Goal: Task Accomplishment & Management: Manage account settings

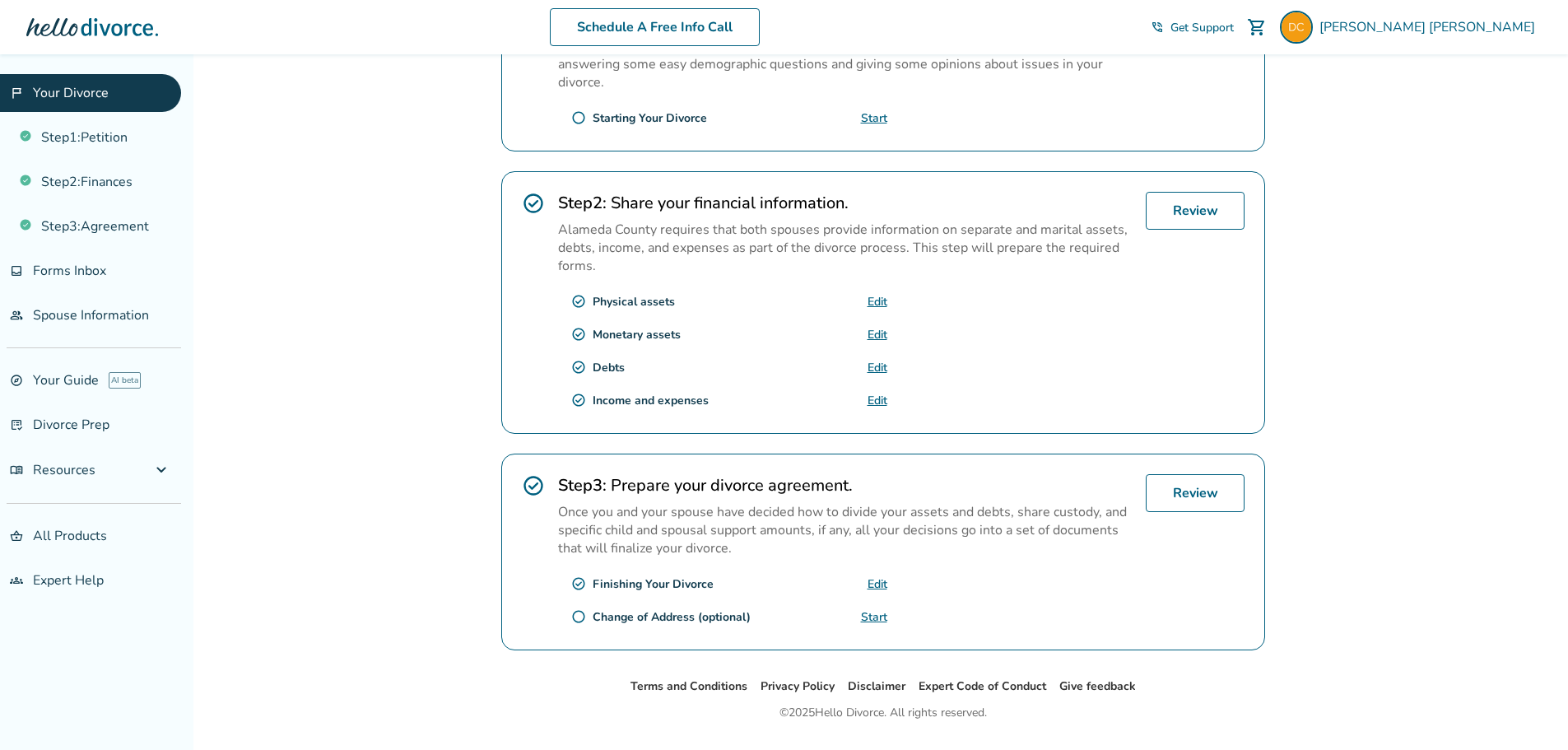
scroll to position [446, 0]
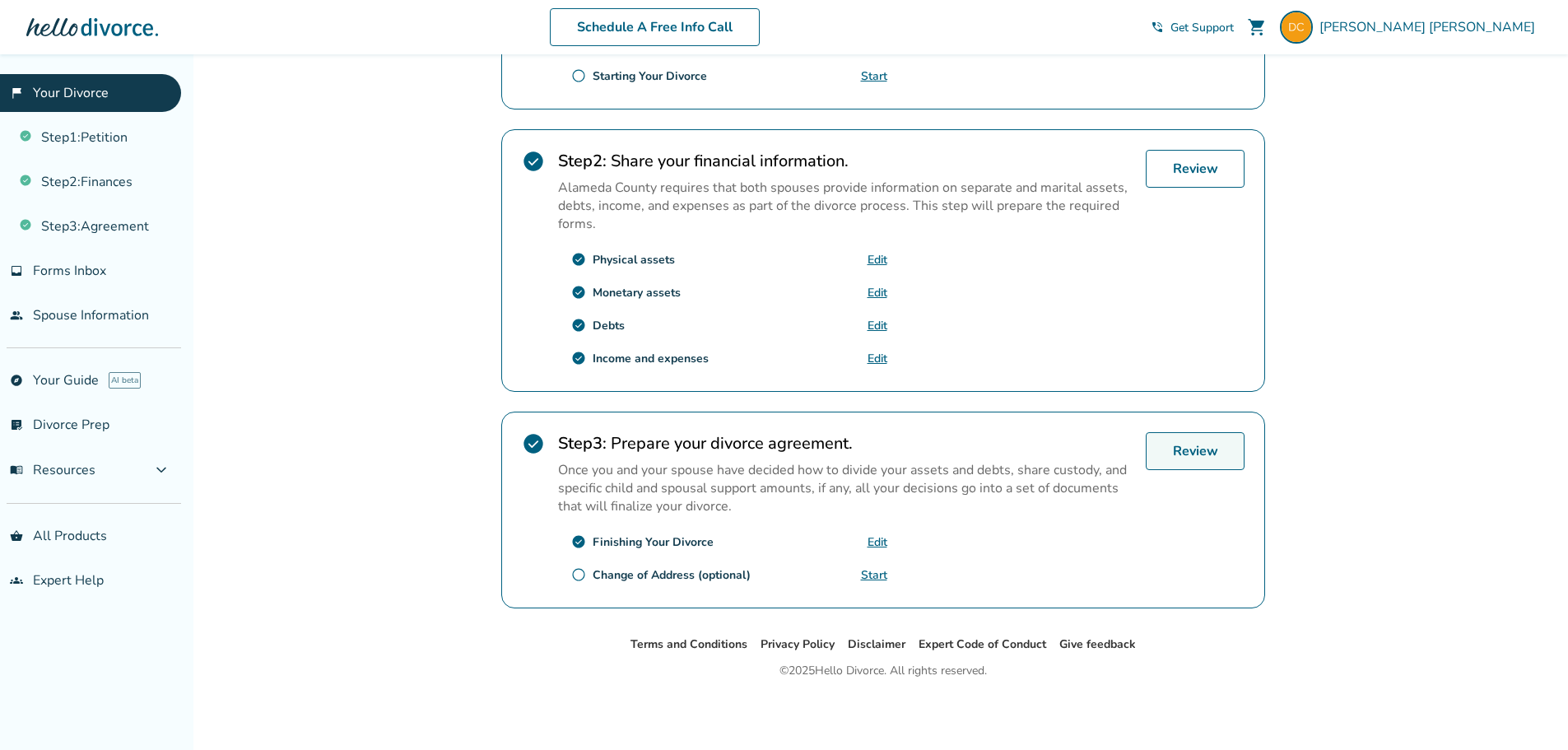
click at [1199, 452] on link "Review" at bounding box center [1194, 450] width 99 height 37
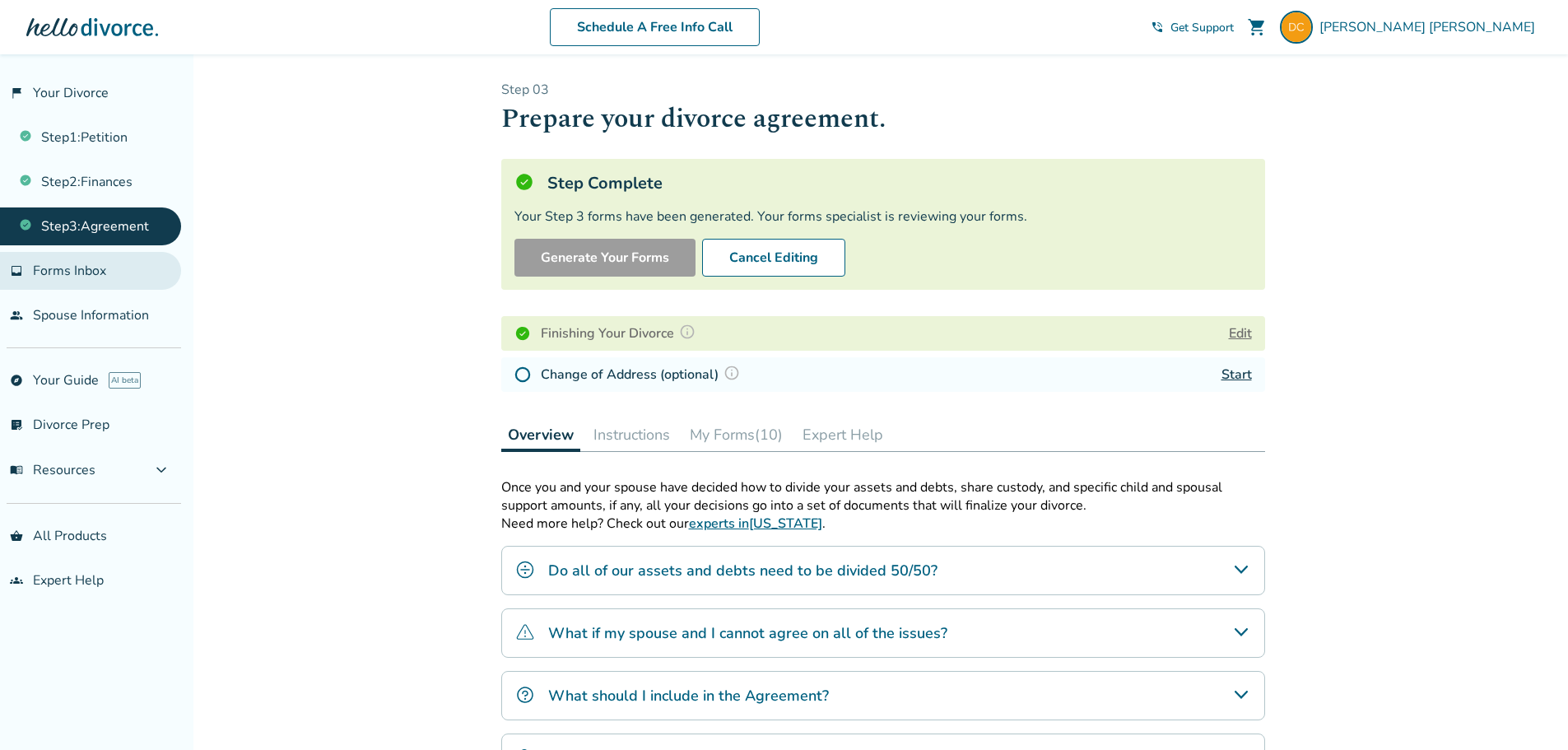
click at [89, 279] on link "inbox Forms Inbox" at bounding box center [90, 270] width 181 height 37
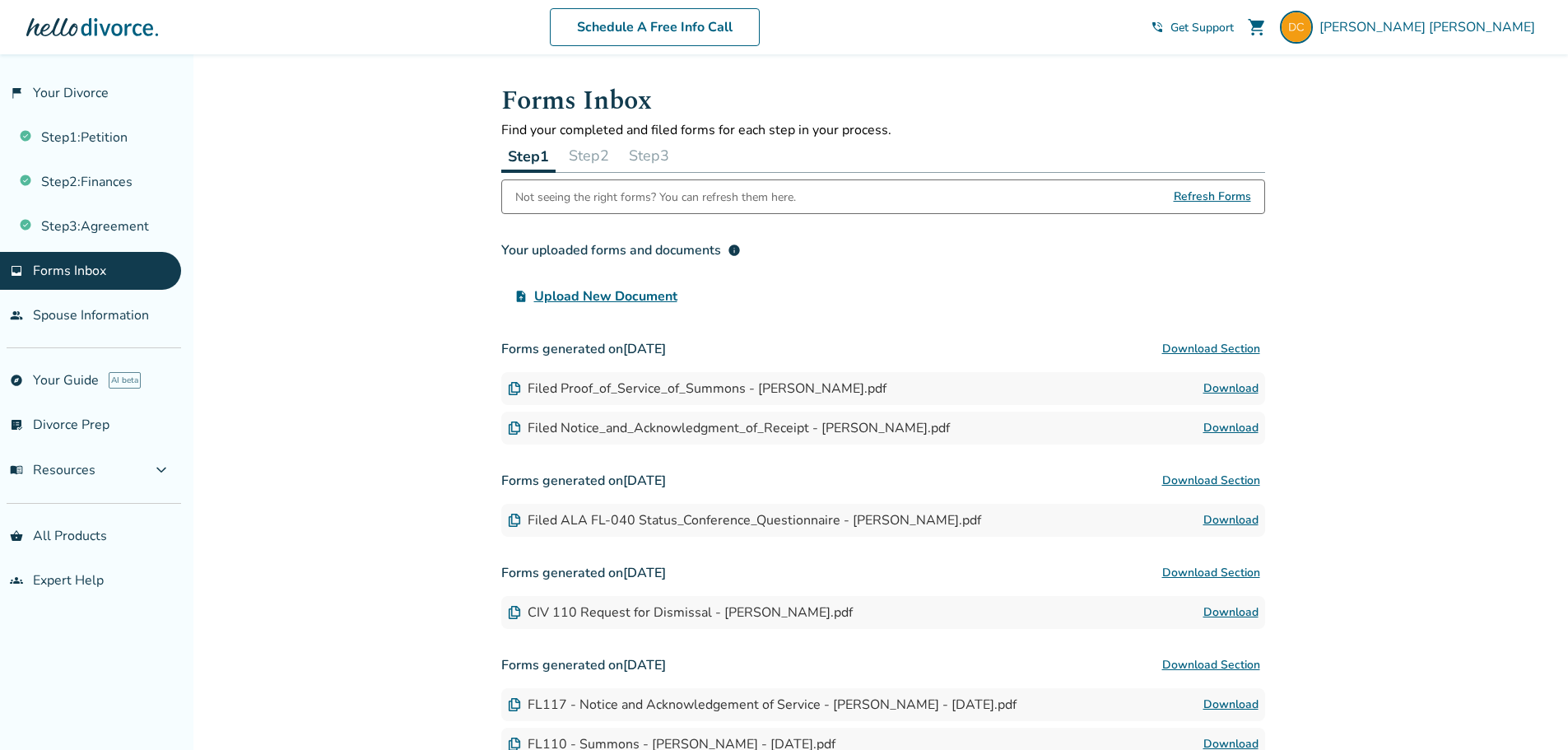
scroll to position [83, 0]
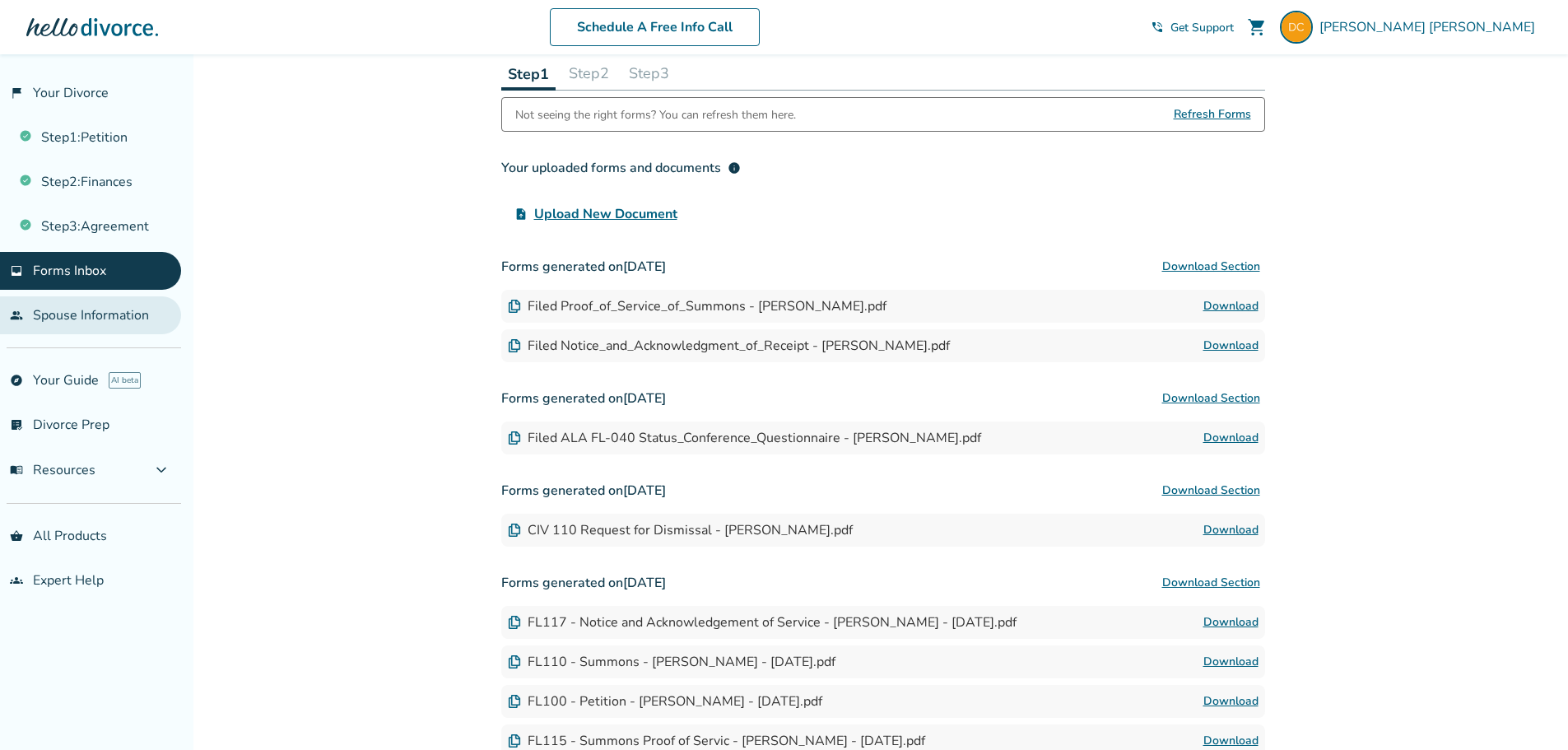
click at [62, 303] on link "people Spouse Information" at bounding box center [90, 315] width 181 height 37
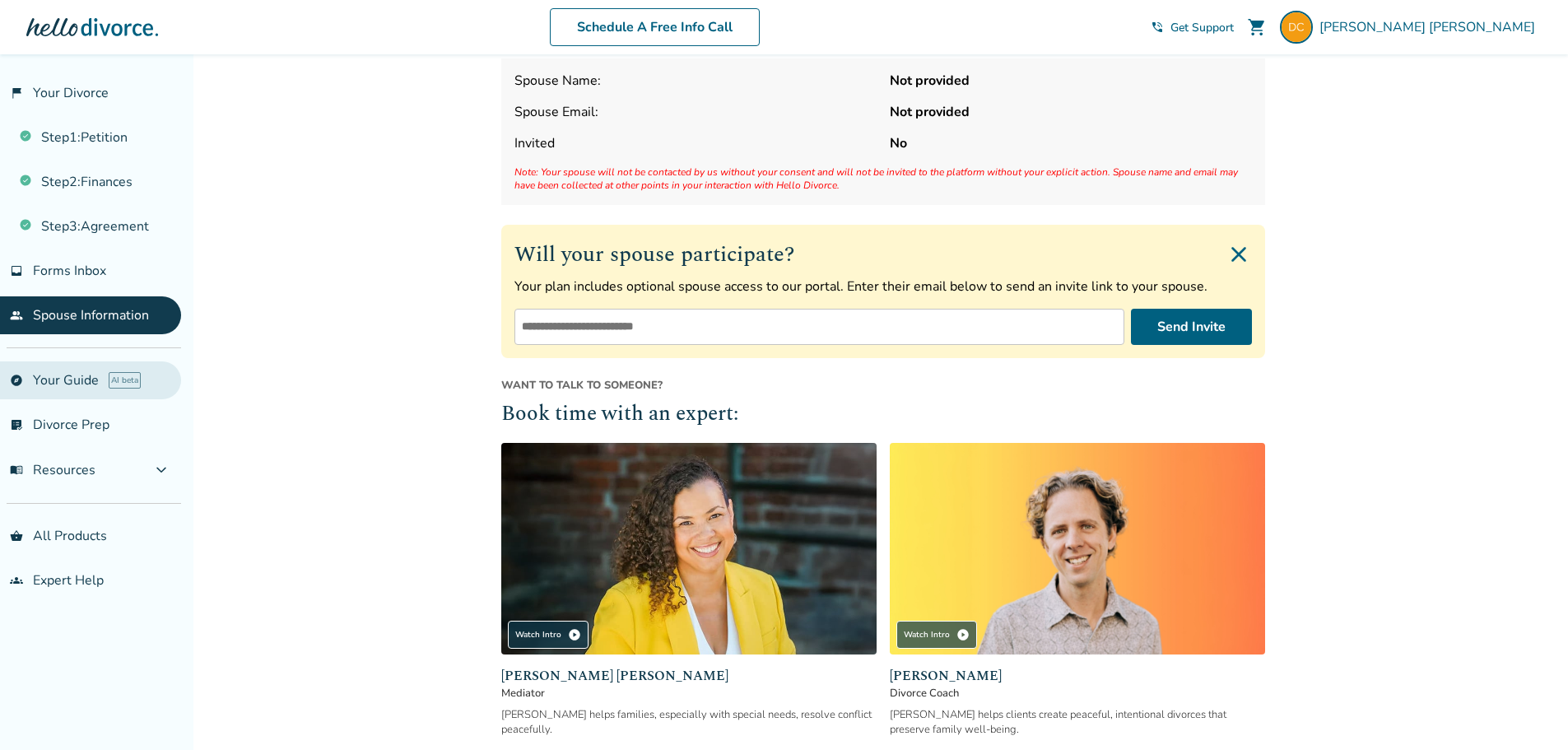
click at [76, 372] on link "explore Your Guide AI beta" at bounding box center [90, 379] width 181 height 37
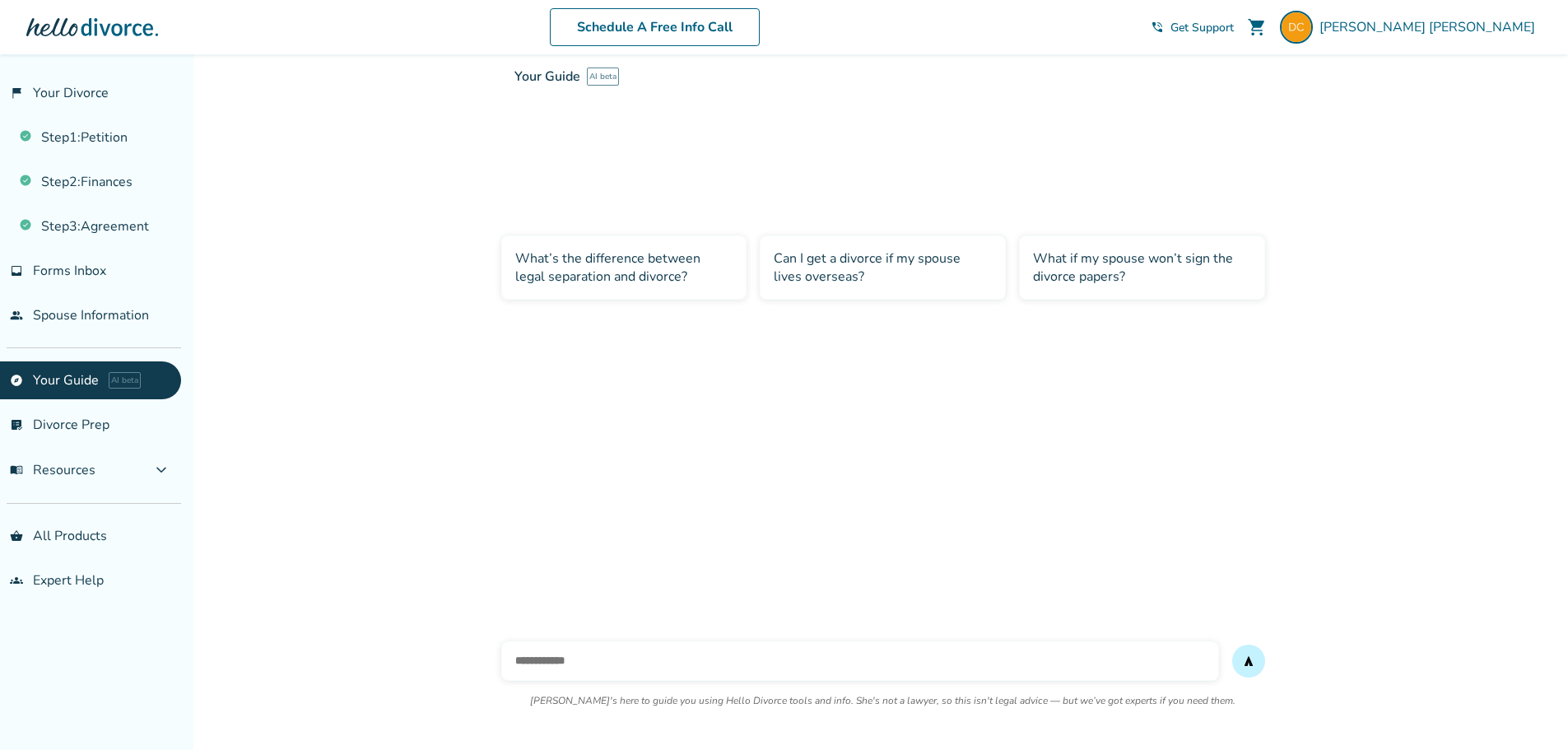
scroll to position [55, 0]
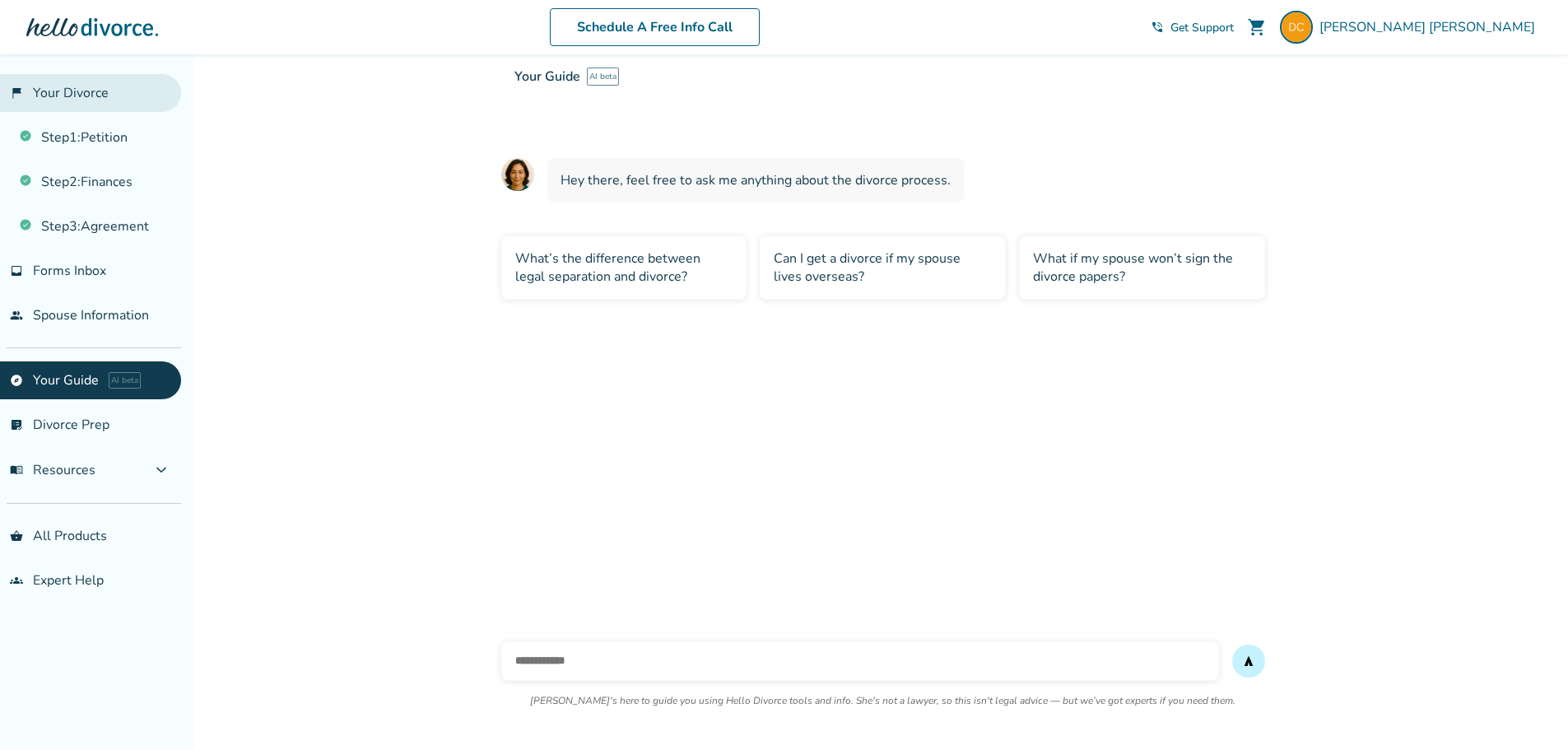
click at [62, 90] on link "flag_2 Your Divorce" at bounding box center [90, 92] width 181 height 37
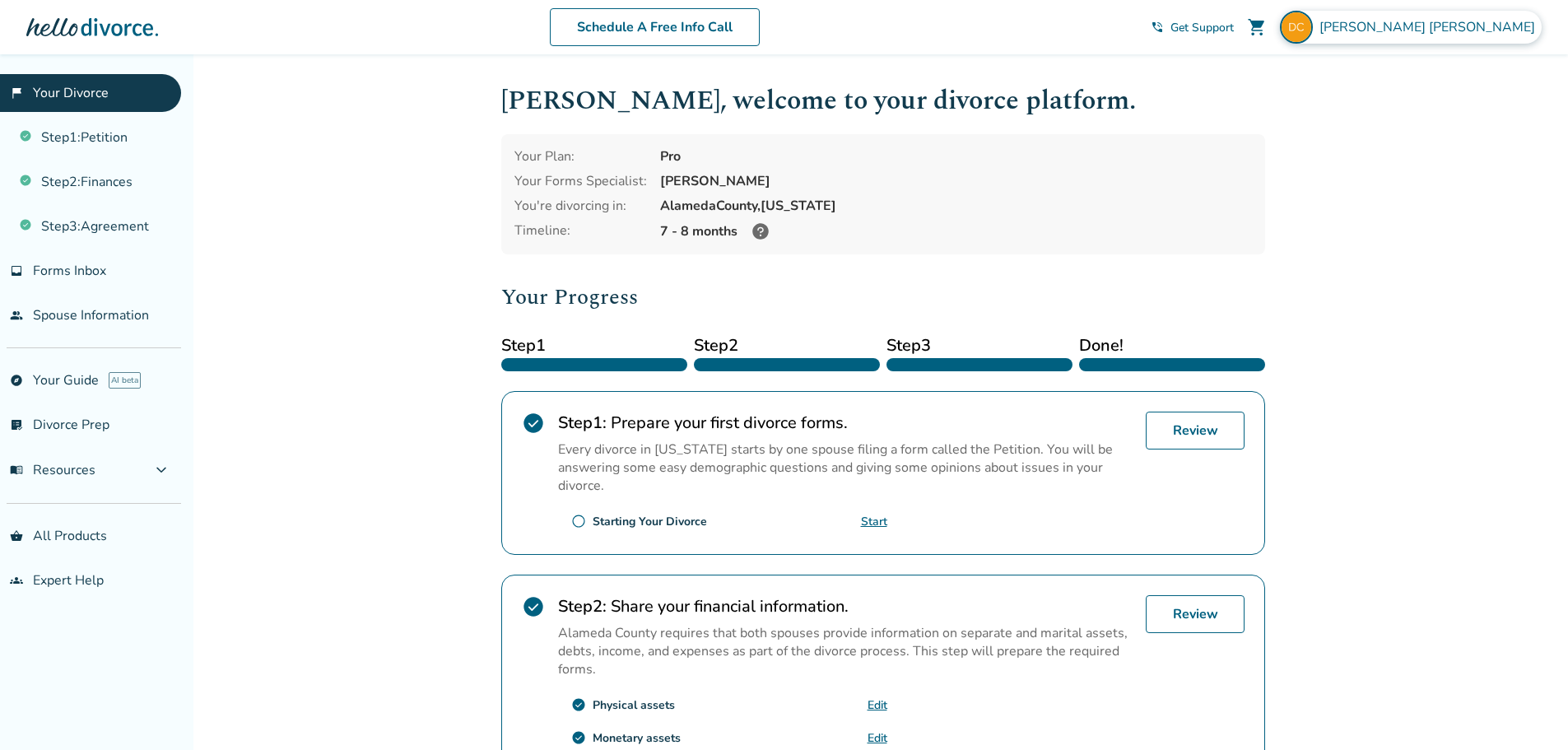
click at [1493, 26] on span "Derek Carr" at bounding box center [1430, 27] width 222 height 18
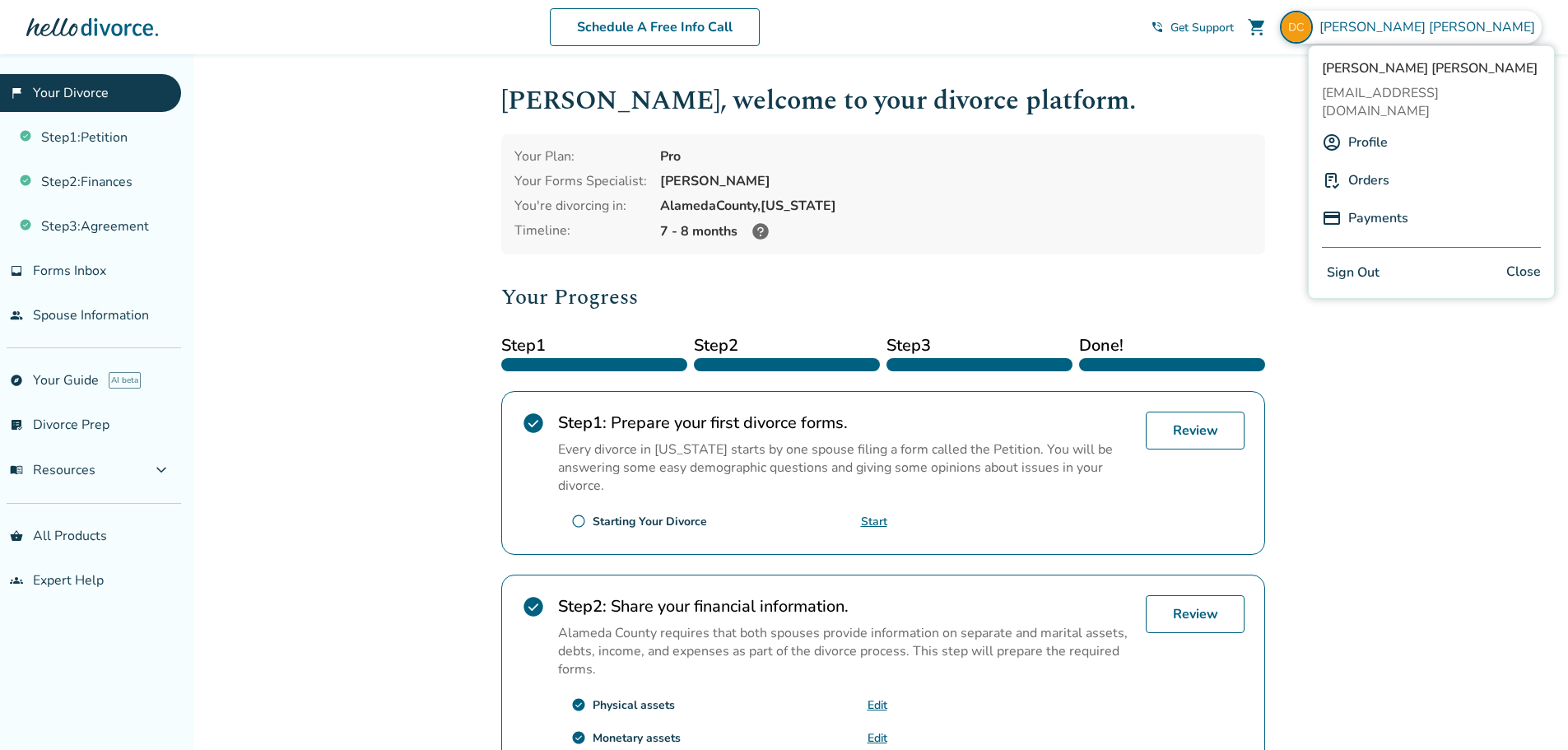
click at [1517, 261] on span "Close" at bounding box center [1524, 273] width 35 height 24
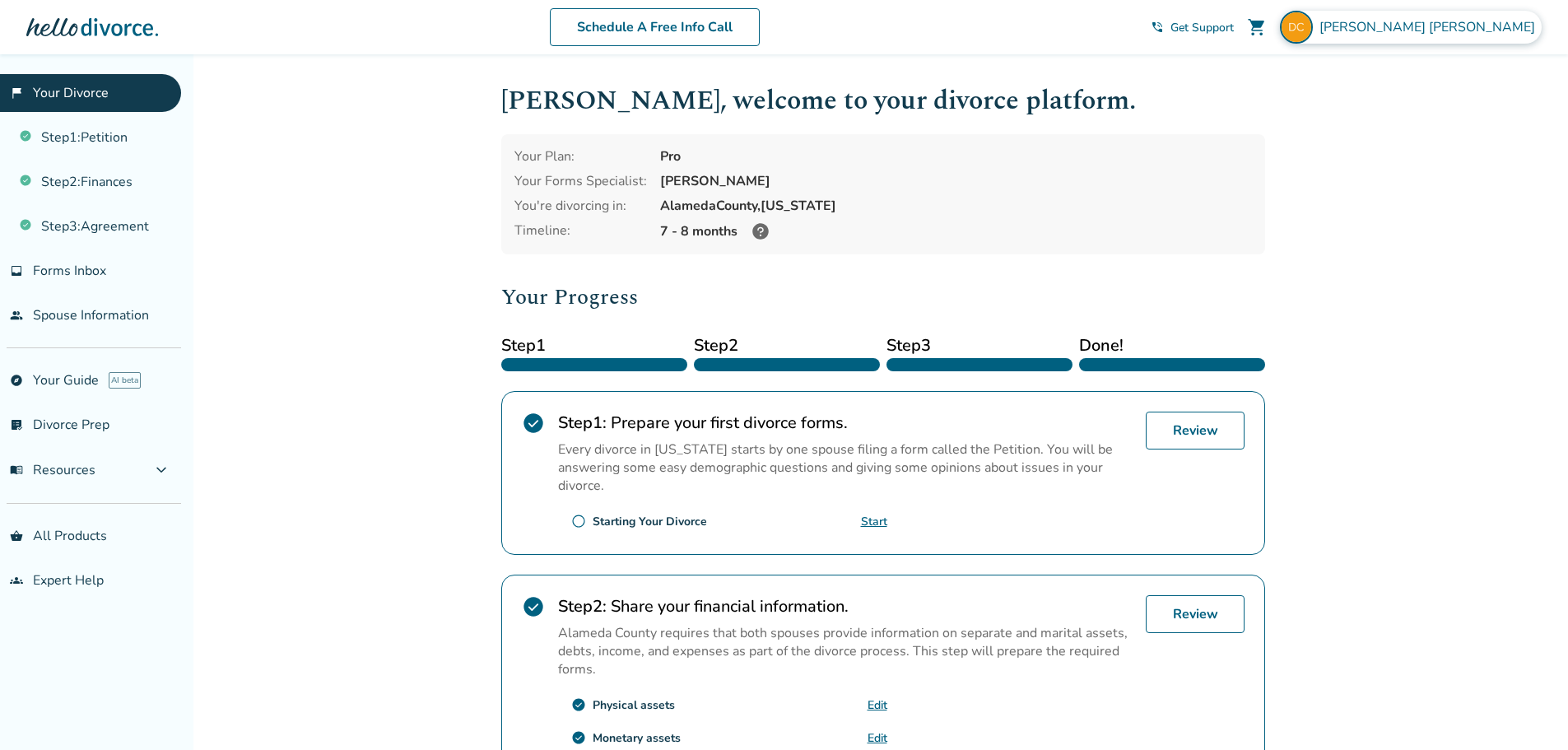
click at [1501, 35] on span "Derek Carr" at bounding box center [1430, 27] width 222 height 18
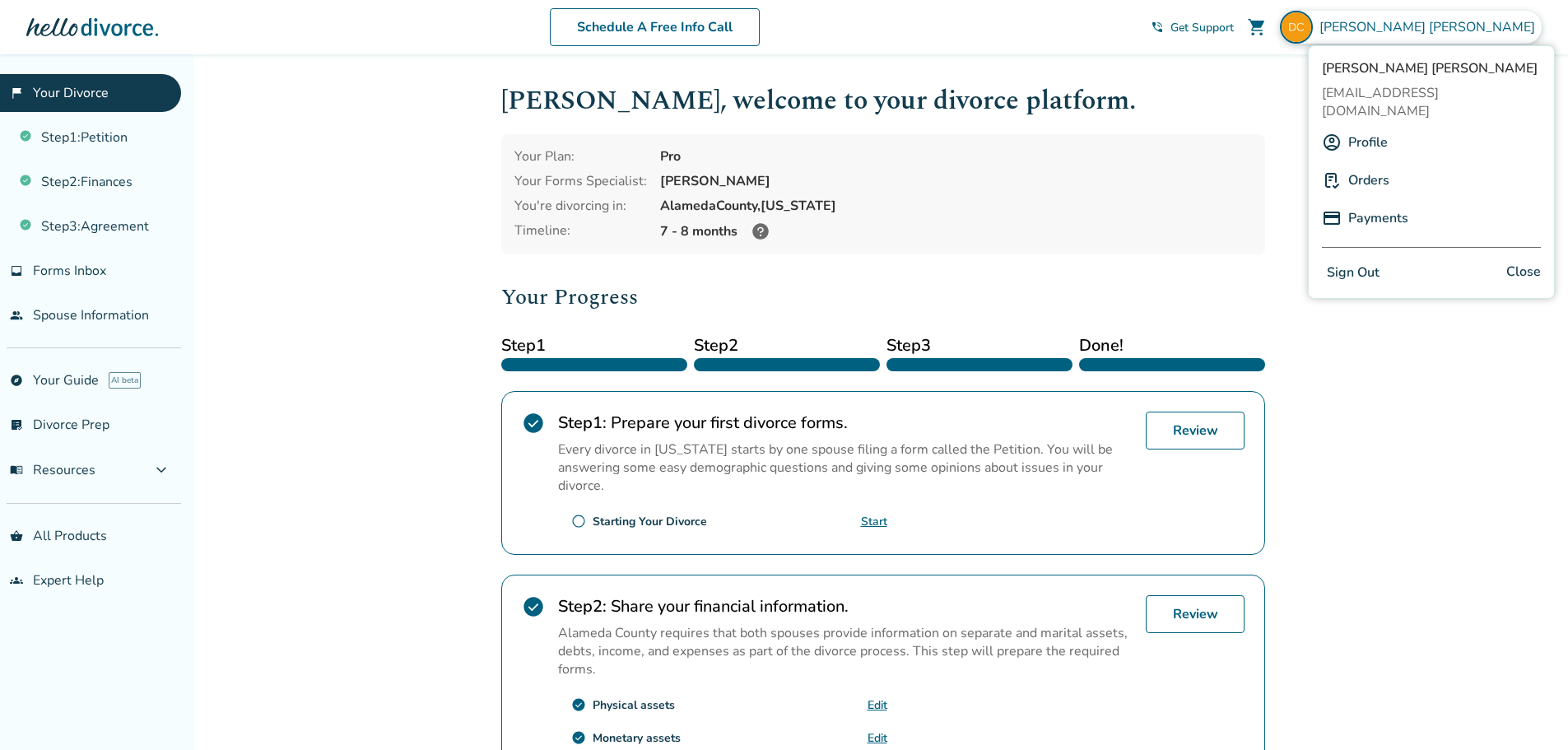
click at [1342, 261] on button "Sign Out" at bounding box center [1353, 273] width 62 height 24
